Goal: Task Accomplishment & Management: Manage account settings

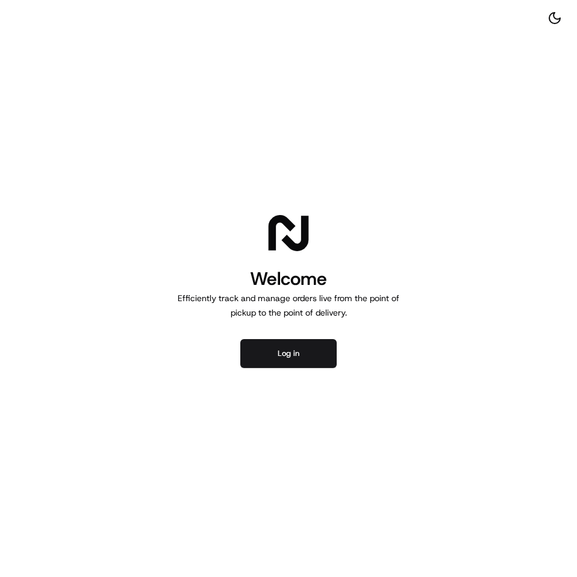
click at [273, 353] on button "Log in" at bounding box center [288, 353] width 96 height 29
